Goal: Navigation & Orientation: Find specific page/section

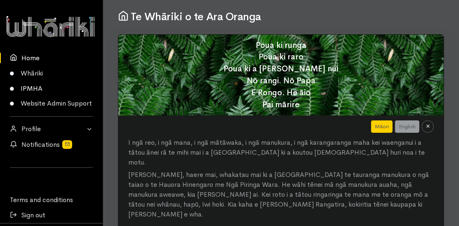
click at [38, 89] on link "IPMHA" at bounding box center [51, 88] width 103 height 15
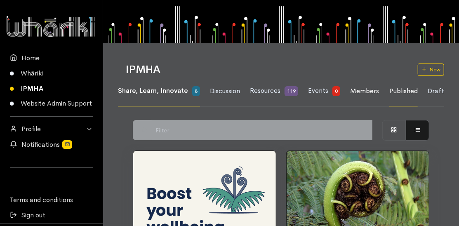
click at [358, 94] on span "Members" at bounding box center [364, 91] width 29 height 9
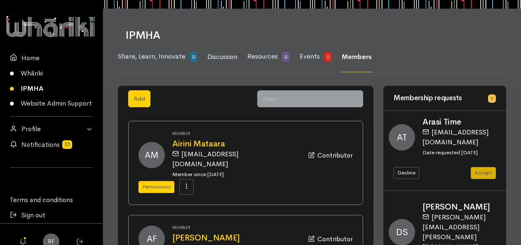
scroll to position [82, 0]
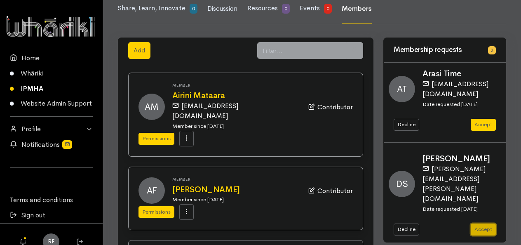
click at [458, 223] on button "Accept" at bounding box center [483, 229] width 25 height 12
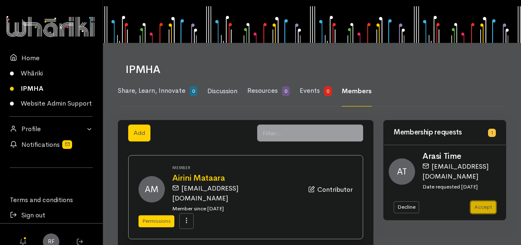
click at [487, 208] on button "Accept" at bounding box center [483, 207] width 25 height 12
